Goal: Find specific page/section: Find specific page/section

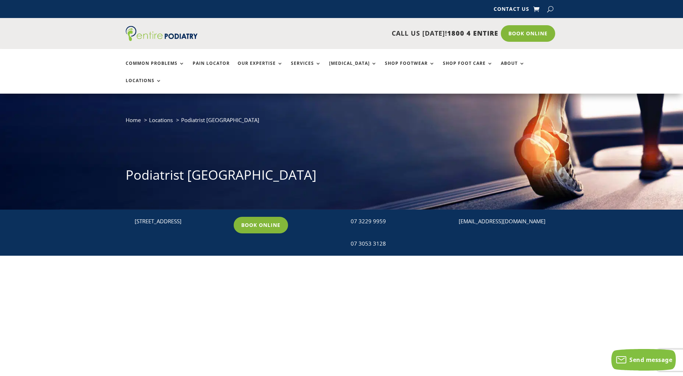
click at [257, 217] on link "Book Online" at bounding box center [261, 225] width 54 height 17
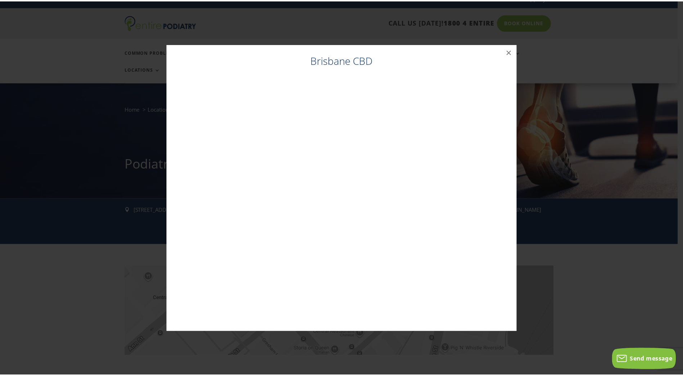
scroll to position [13, 0]
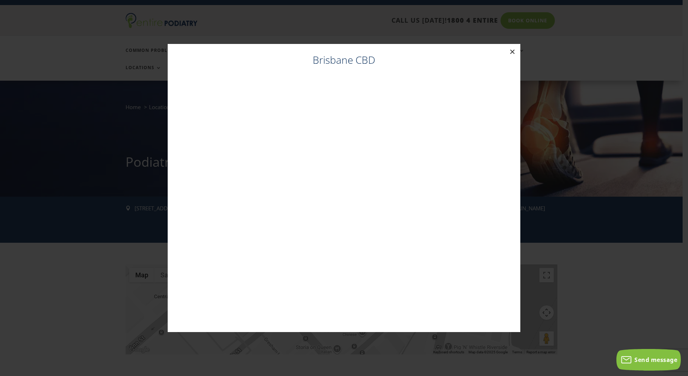
click at [514, 50] on button "×" at bounding box center [513, 52] width 16 height 16
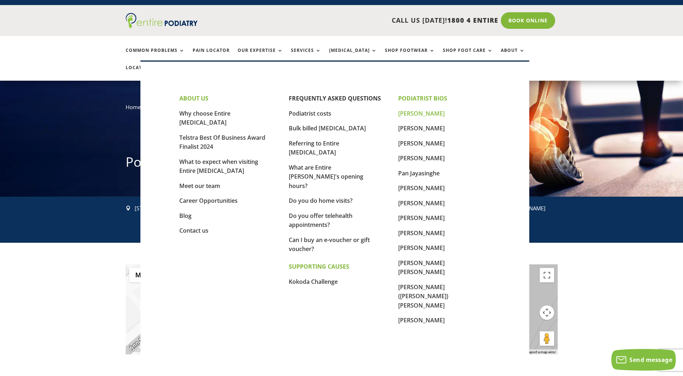
click at [416, 111] on link "[PERSON_NAME]" at bounding box center [421, 113] width 46 height 8
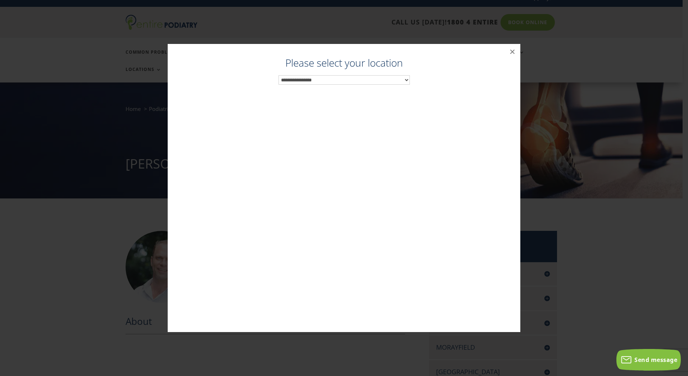
scroll to position [13, 0]
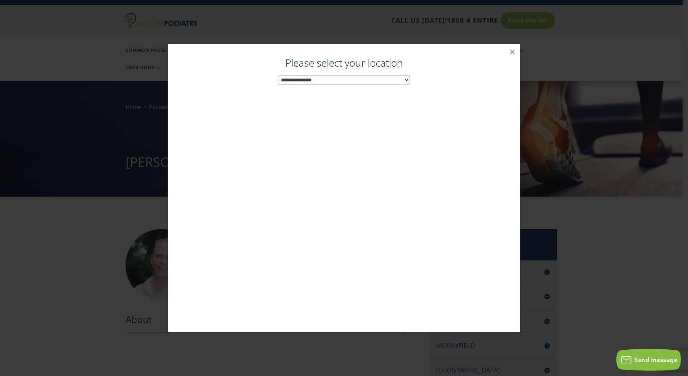
click at [331, 83] on select "**********" at bounding box center [344, 79] width 131 height 9
